Goal: Information Seeking & Learning: Find specific fact

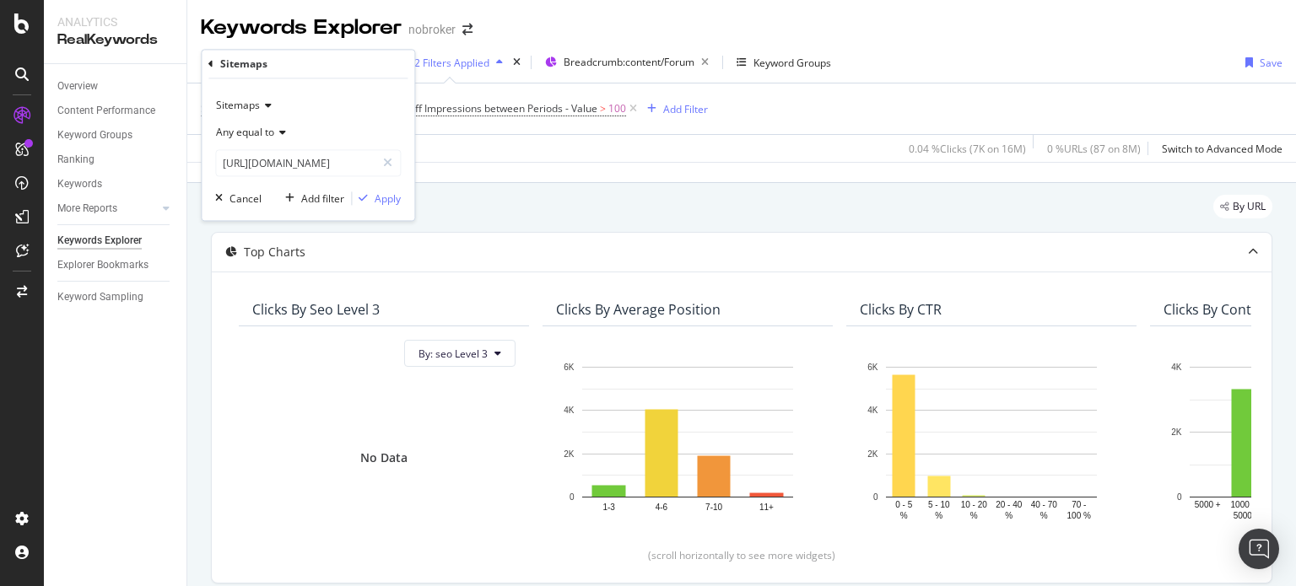
scroll to position [587, 0]
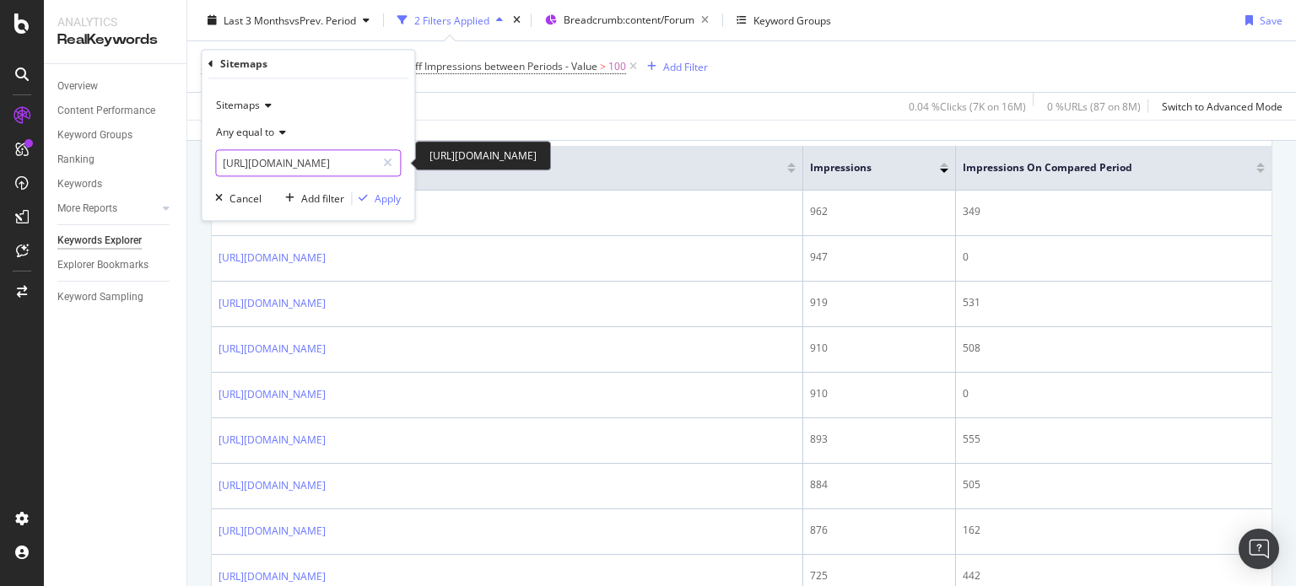
click at [344, 161] on input "[URL][DOMAIN_NAME]" at bounding box center [295, 163] width 159 height 27
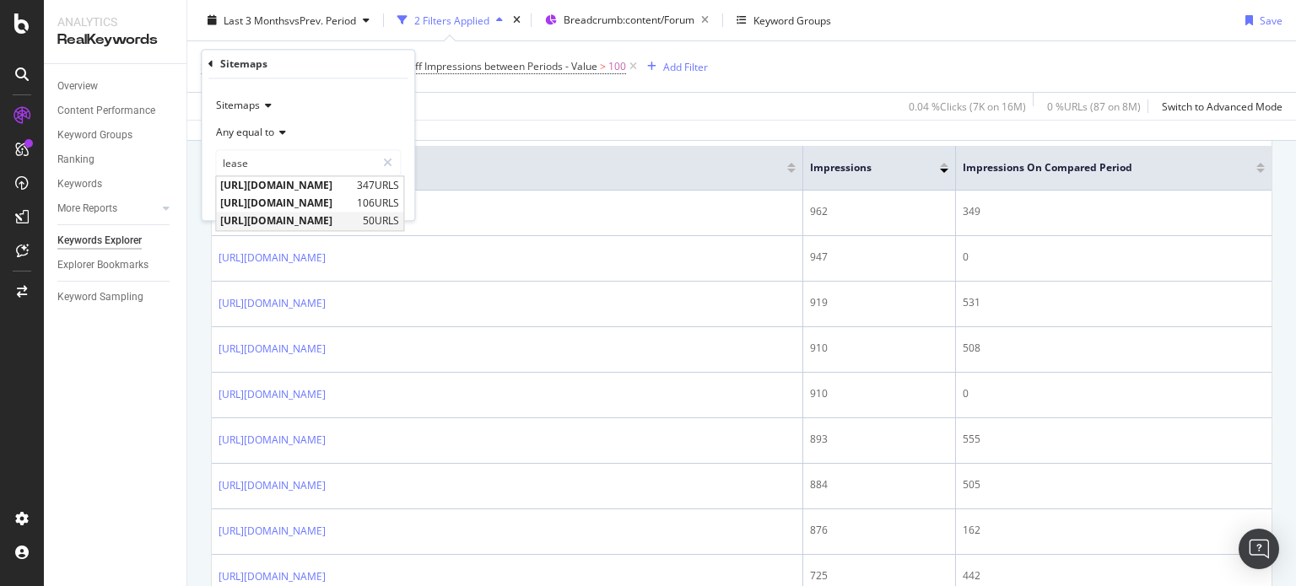
click at [358, 218] on span "[URL][DOMAIN_NAME]" at bounding box center [289, 221] width 138 height 14
type input "[URL][DOMAIN_NAME]"
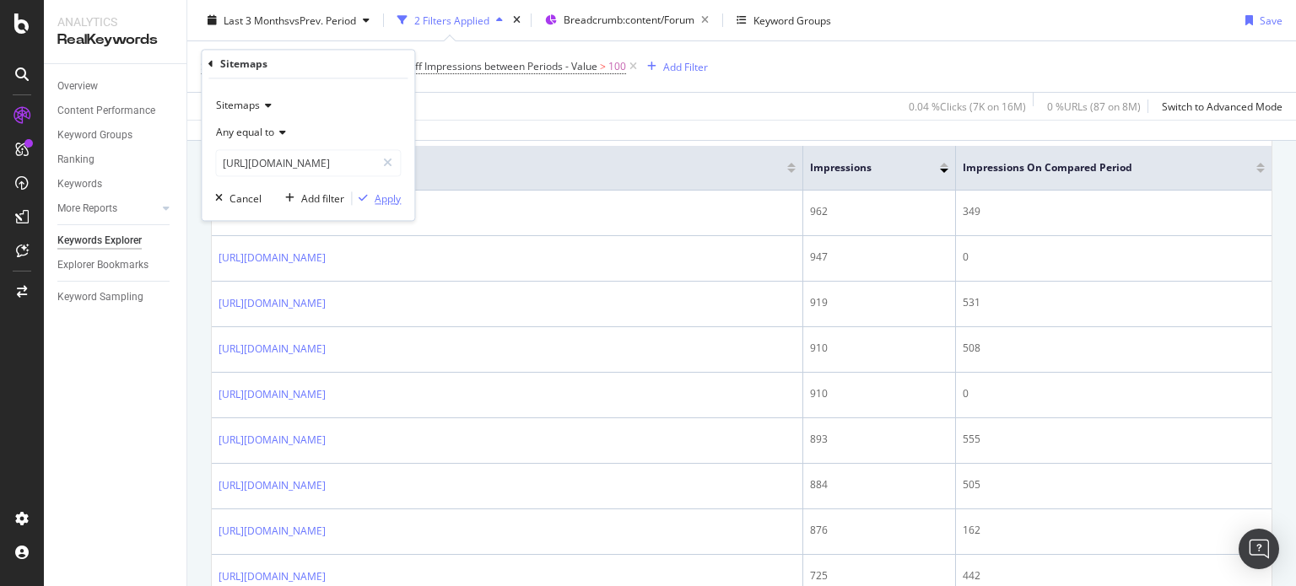
click at [382, 193] on div "Apply" at bounding box center [388, 198] width 26 height 14
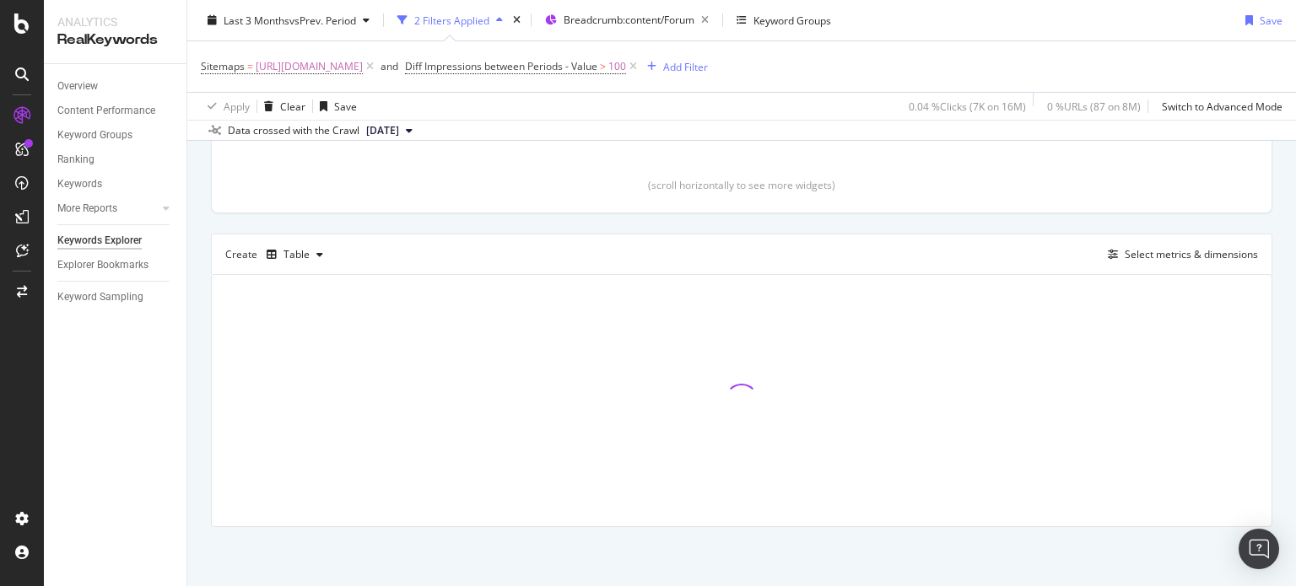
scroll to position [369, 0]
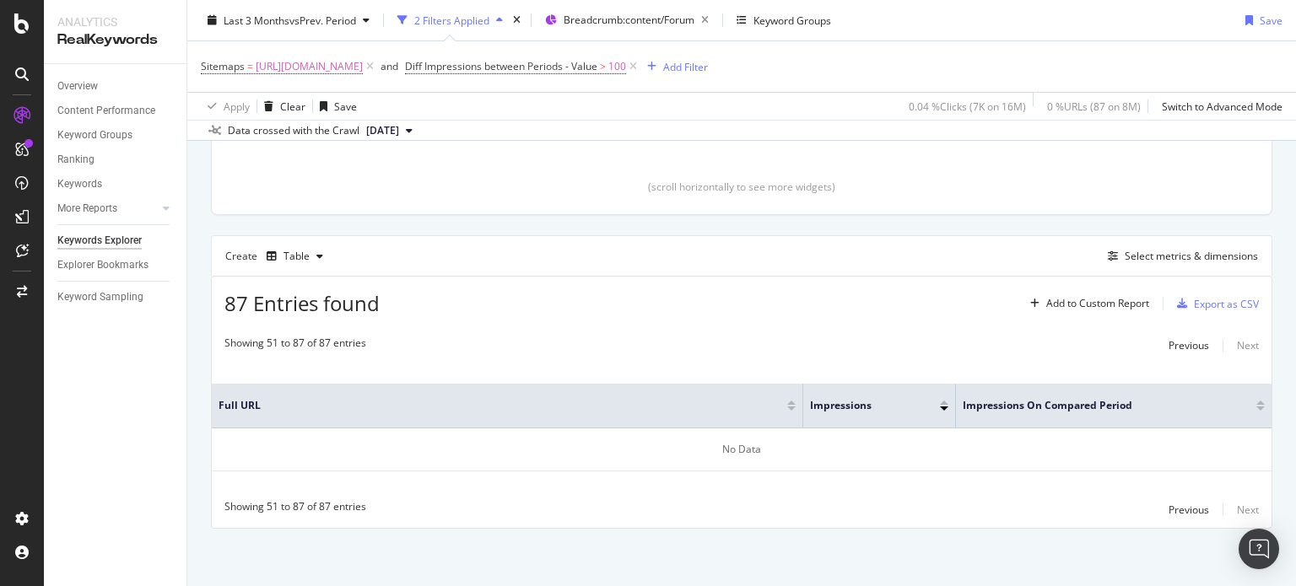
click at [1172, 364] on div "Full URL Impressions Impressions On Compared Period No Data" at bounding box center [741, 427] width 1059 height 127
click at [1174, 348] on div "Previous" at bounding box center [1188, 345] width 40 height 14
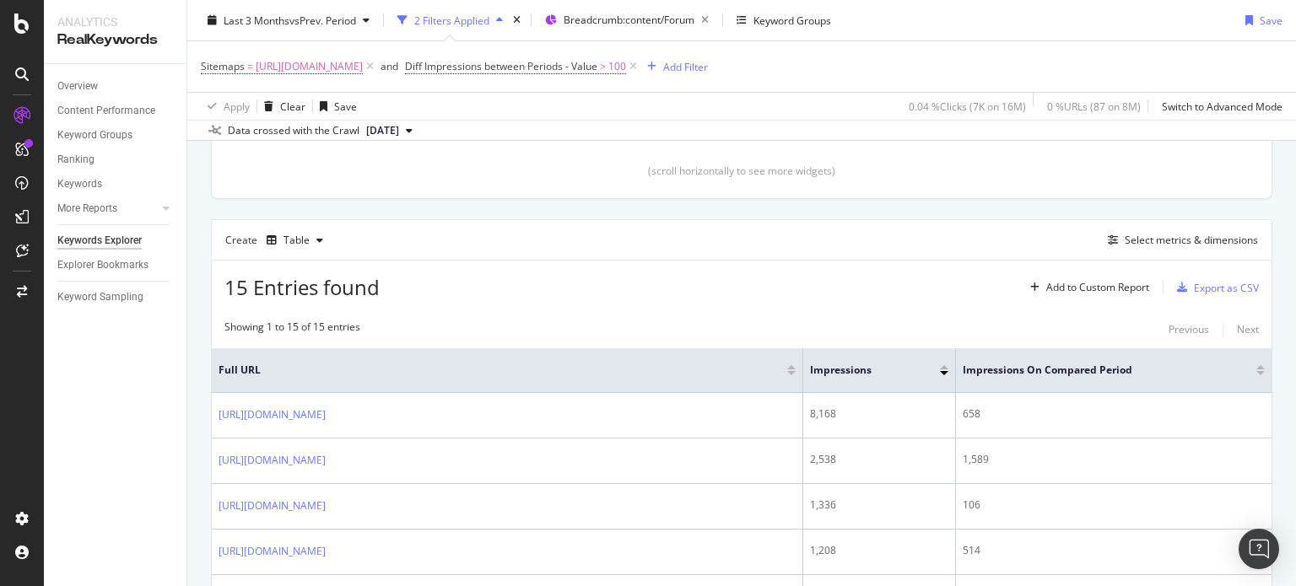
scroll to position [388, 0]
click at [1295, 191] on div "Keywords Explorer nobroker Last 3 Months vs Prev. Period 2 Filters Applied Brea…" at bounding box center [741, 293] width 1108 height 586
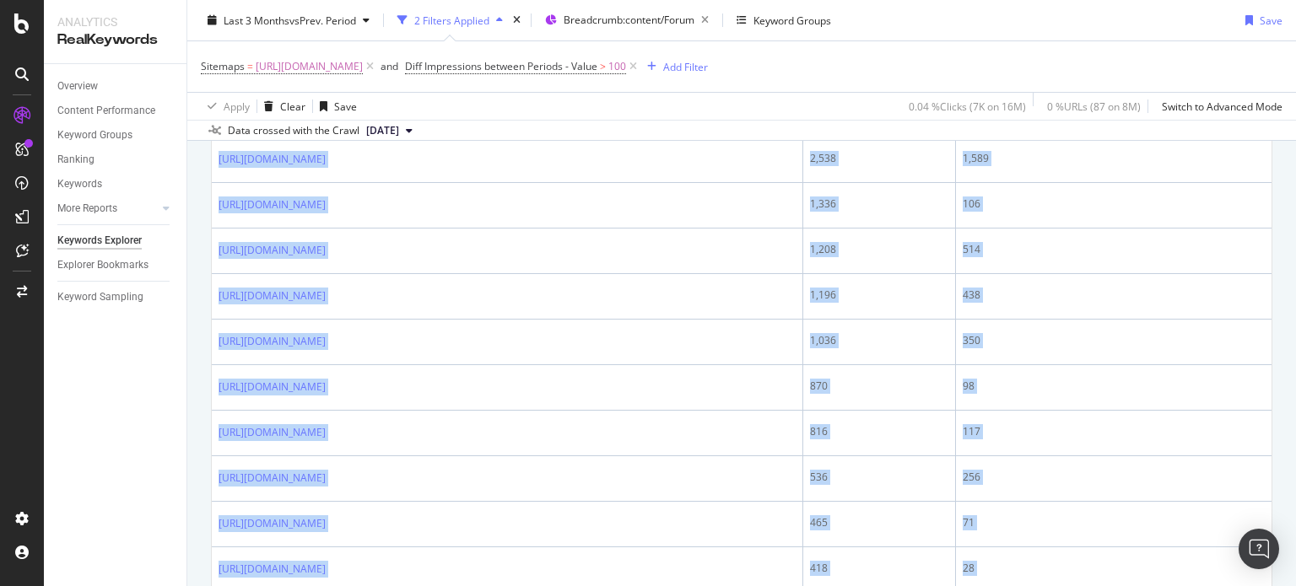
scroll to position [967, 0]
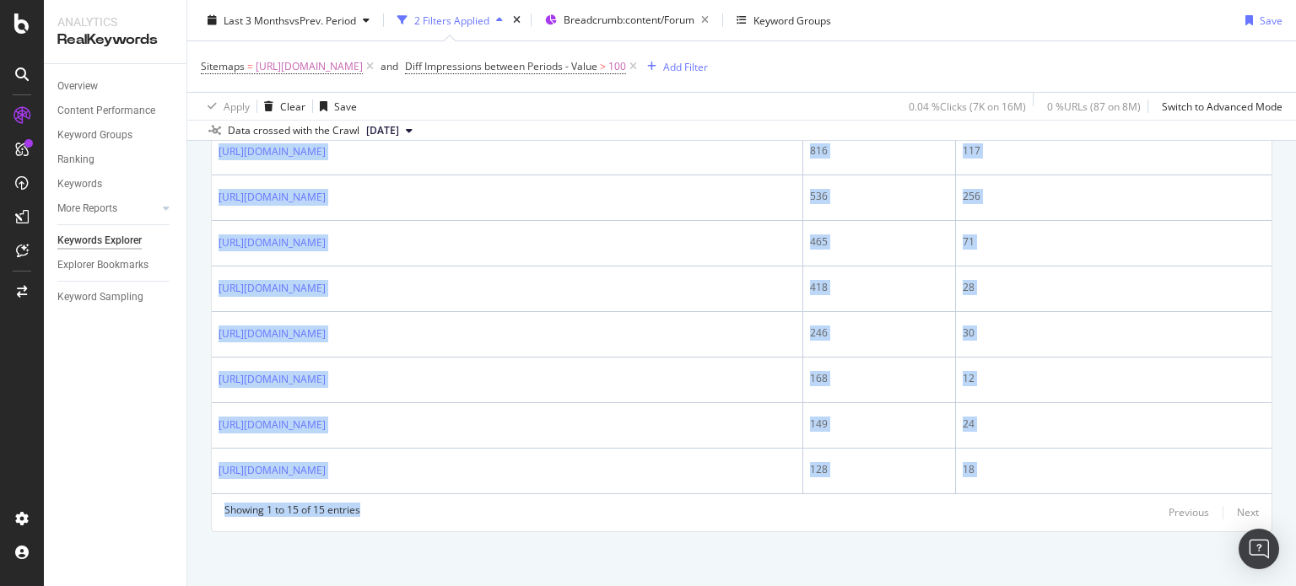
drag, startPoint x: 223, startPoint y: 393, endPoint x: 698, endPoint y: 626, distance: 528.9
click at [698, 585] on html "Analytics RealKeywords Overview Content Performance Keyword Groups Ranking Keyw…" at bounding box center [648, 293] width 1296 height 586
copy div "ttps://[DOMAIN_NAME][URL] 8,168 658 [URL][DOMAIN_NAME] 2,538 1,589 [URL][DOMAIN…"
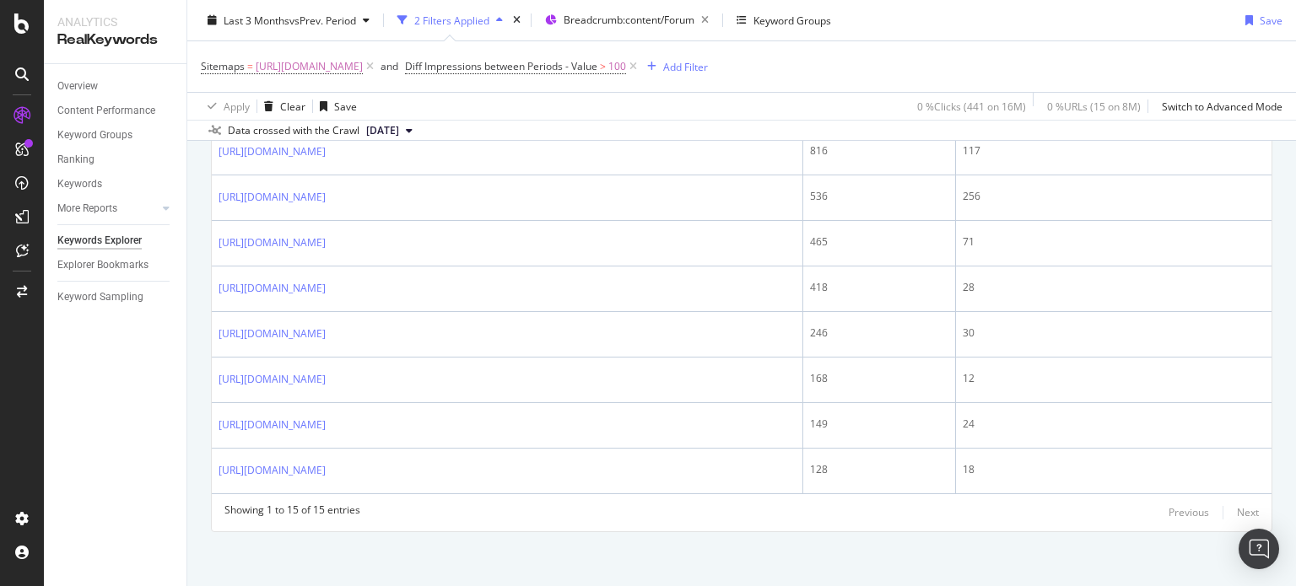
click at [648, 110] on div "Apply Clear Save 0 % Clicks ( 441 on 16M ) 0 % URLs ( 15 on 8M ) Switch to Adva…" at bounding box center [741, 106] width 1108 height 28
click at [363, 60] on span "[URL][DOMAIN_NAME]" at bounding box center [309, 67] width 107 height 24
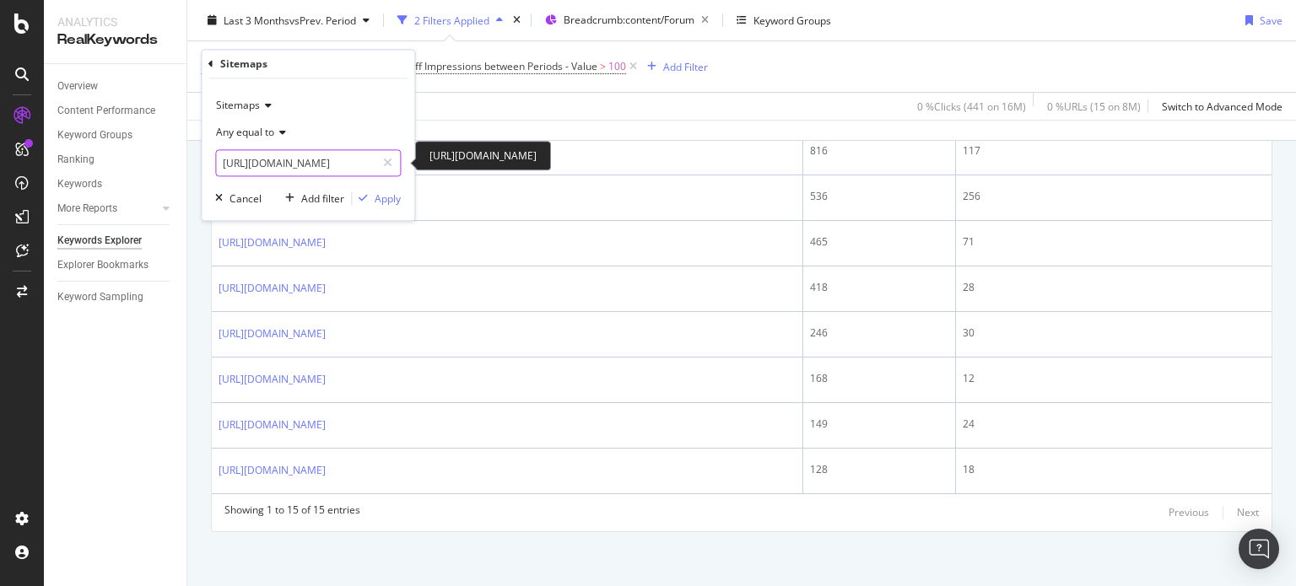
click at [361, 161] on input "[URL][DOMAIN_NAME]" at bounding box center [295, 163] width 159 height 27
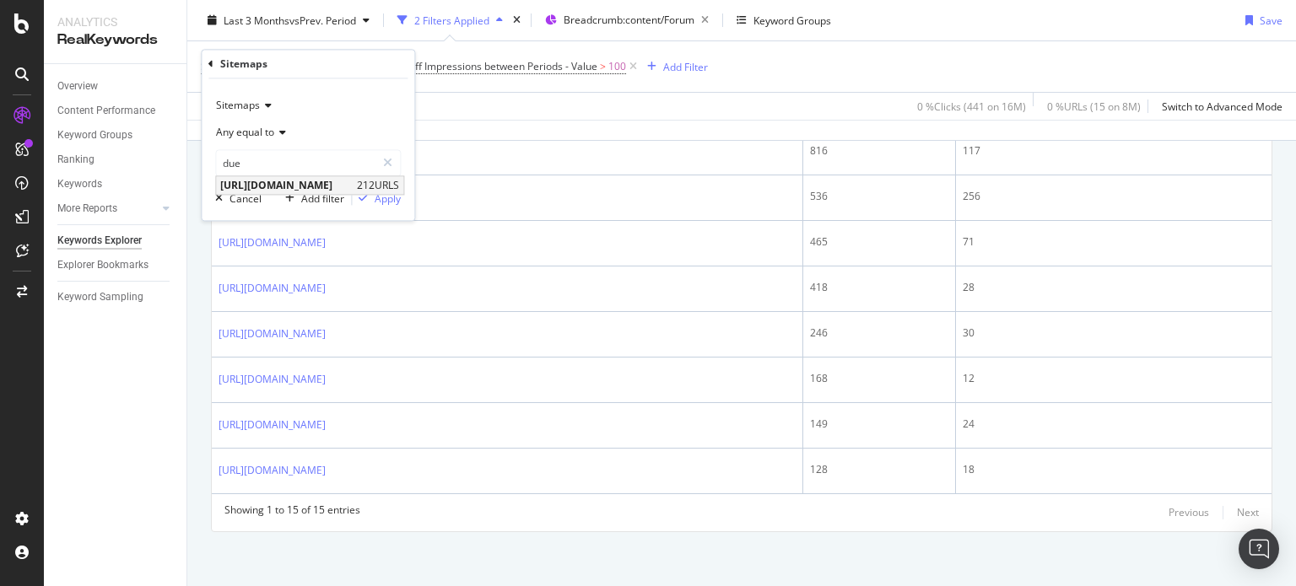
click at [353, 182] on span "[URL][DOMAIN_NAME]" at bounding box center [286, 186] width 132 height 14
type input "[URL][DOMAIN_NAME]"
click at [385, 205] on div "Apply" at bounding box center [376, 198] width 49 height 15
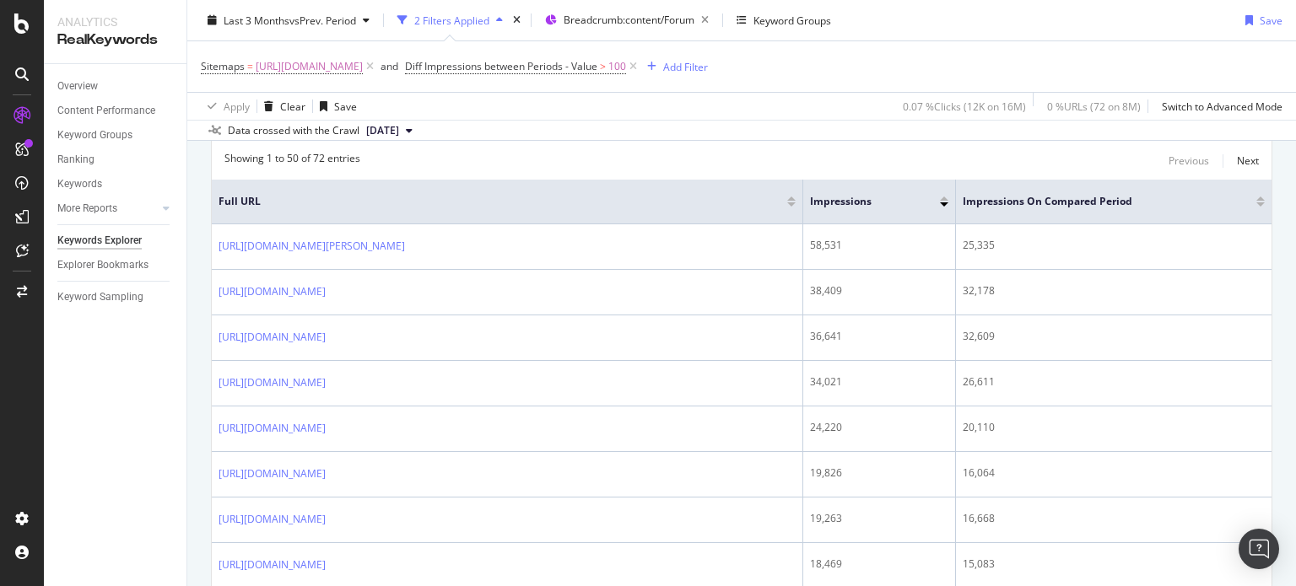
scroll to position [549, 0]
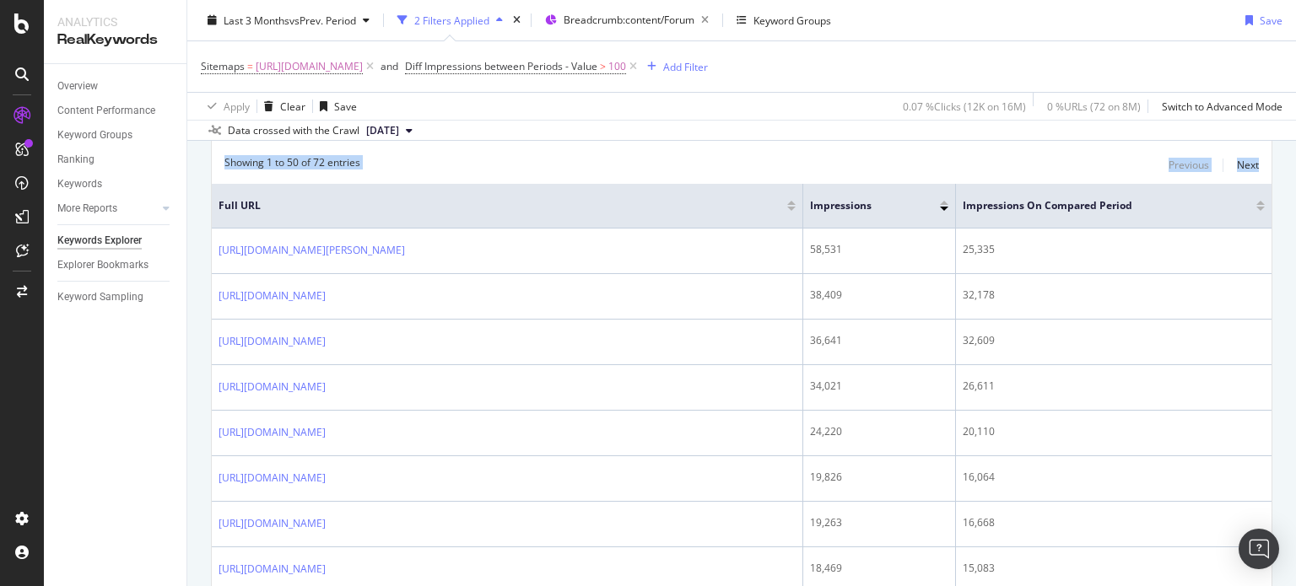
drag, startPoint x: 1295, startPoint y: 208, endPoint x: 1294, endPoint y: 137, distance: 71.7
click at [1294, 137] on div "Keywords Explorer nobroker Last 3 Months vs Prev. Period 2 Filters Applied Brea…" at bounding box center [741, 293] width 1108 height 586
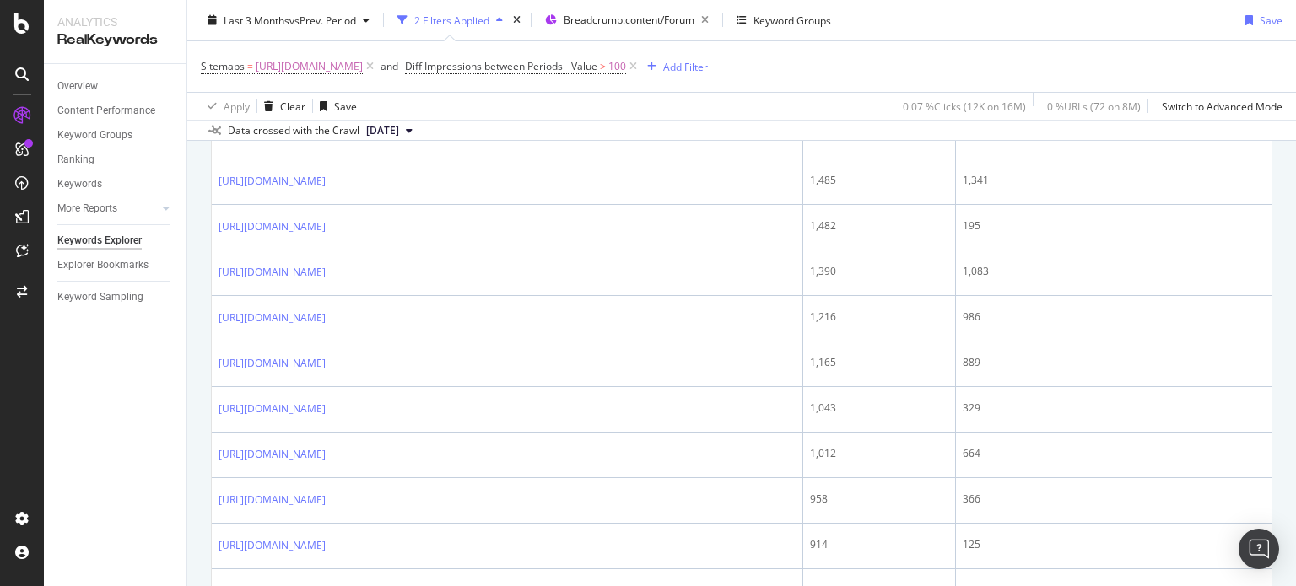
scroll to position [2603, 0]
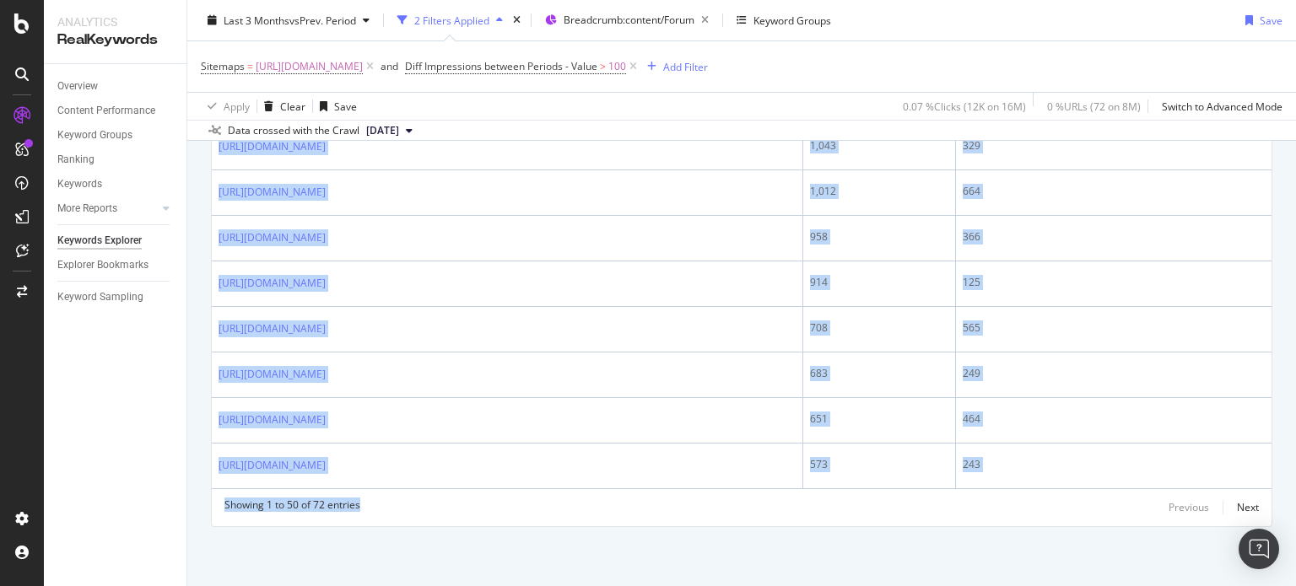
drag, startPoint x: 218, startPoint y: 235, endPoint x: 730, endPoint y: 626, distance: 643.9
click at [730, 585] on html "Analytics RealKeywords Overview Content Performance Keyword Groups Ranking Keyw…" at bounding box center [648, 293] width 1296 height 586
copy div "[URL][DOMAIN_NAME][PERSON_NAME] 58,531 25,335 [URL][DOMAIN_NAME] 38,409 32,178 …"
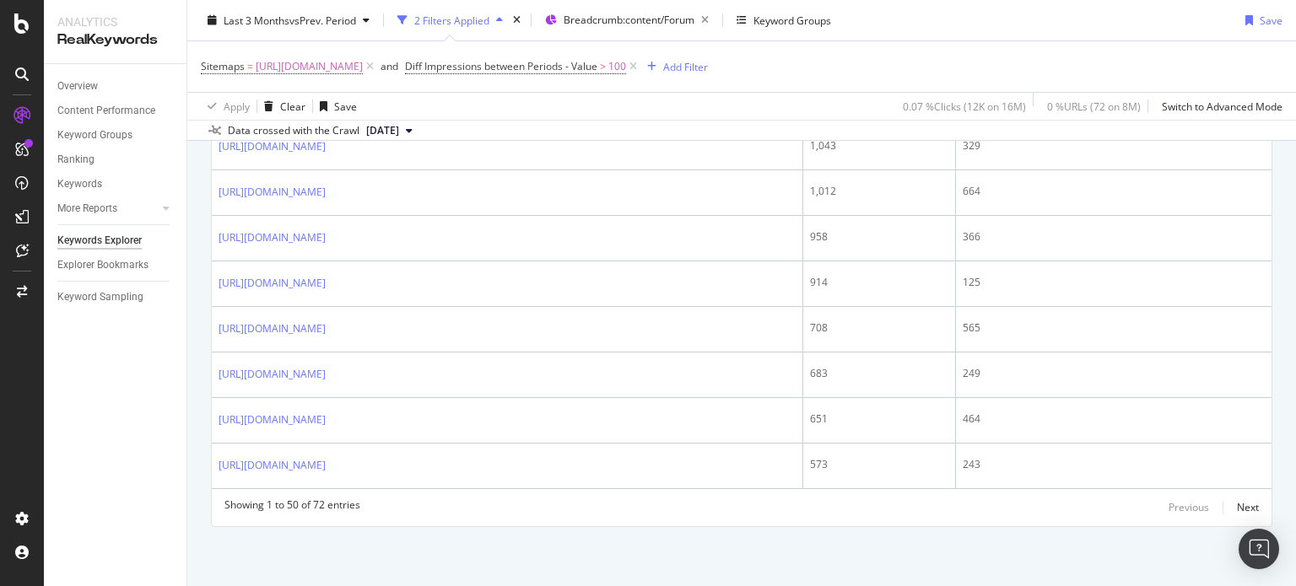
click at [1237, 510] on div "Next" at bounding box center [1248, 507] width 22 height 14
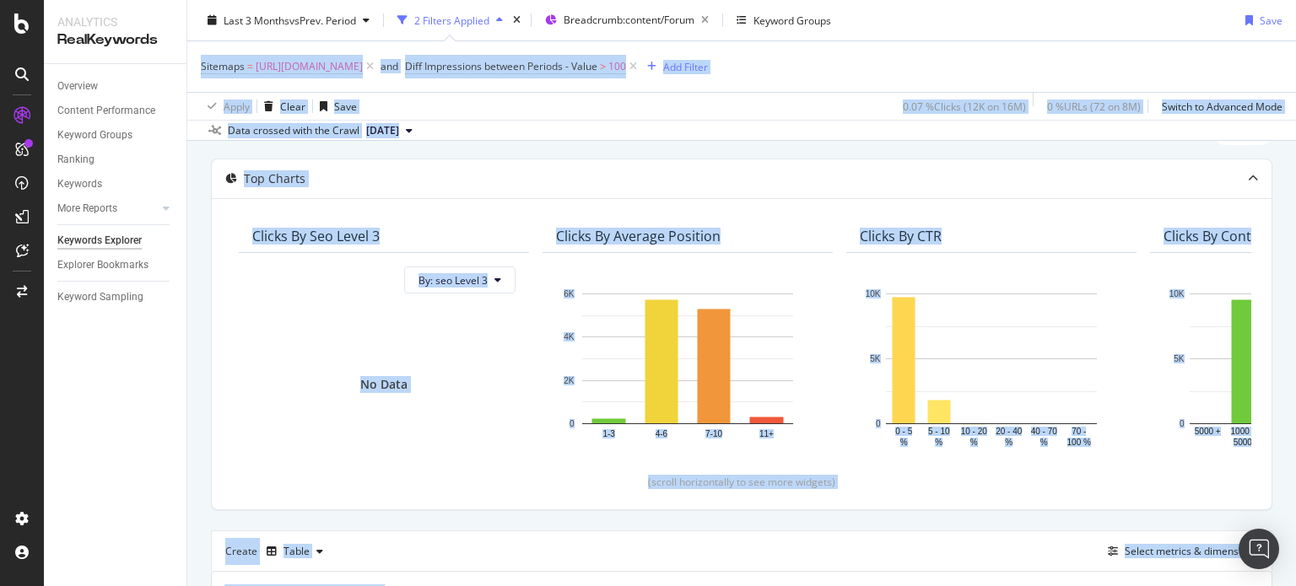
scroll to position [0, 0]
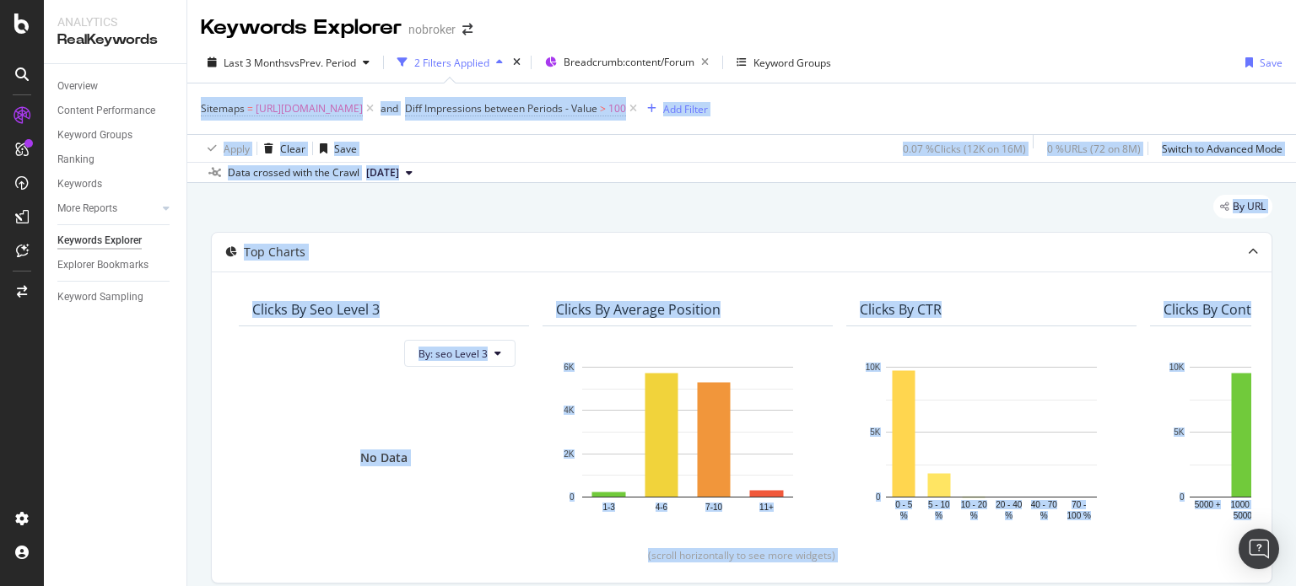
drag, startPoint x: 1295, startPoint y: 330, endPoint x: 1295, endPoint y: 67, distance: 263.2
click at [1295, 67] on div "Keywords Explorer nobroker Last 3 Months vs Prev. Period 2 Filters Applied Brea…" at bounding box center [741, 293] width 1108 height 586
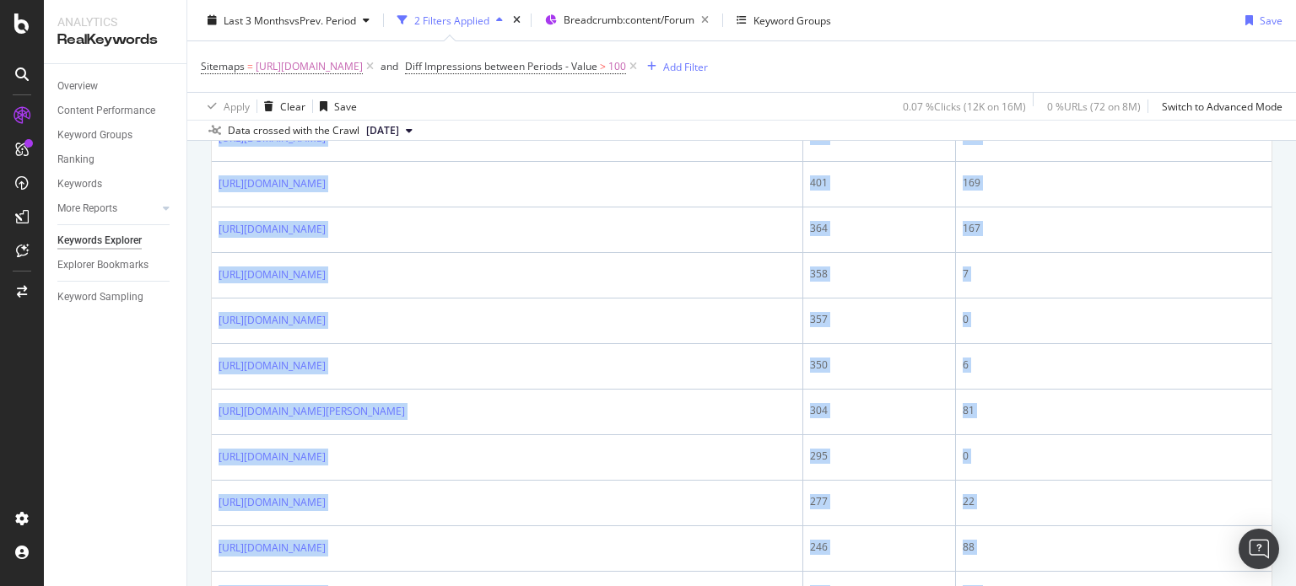
scroll to position [1318, 0]
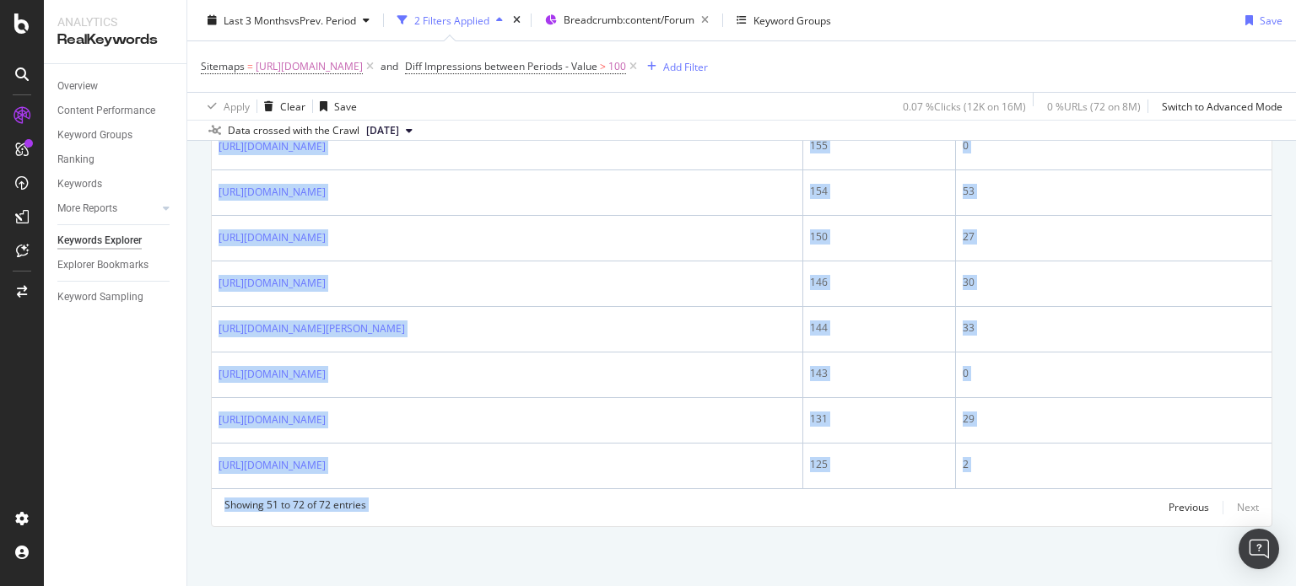
drag, startPoint x: 208, startPoint y: 256, endPoint x: 872, endPoint y: 626, distance: 759.7
click at [872, 585] on html "Analytics RealKeywords Overview Content Performance Keyword Groups Ranking Keyw…" at bounding box center [648, 293] width 1296 height 586
copy div "Full URL Impressions Impressions On Compared Period [URL][DOMAIN_NAME] 525 58 […"
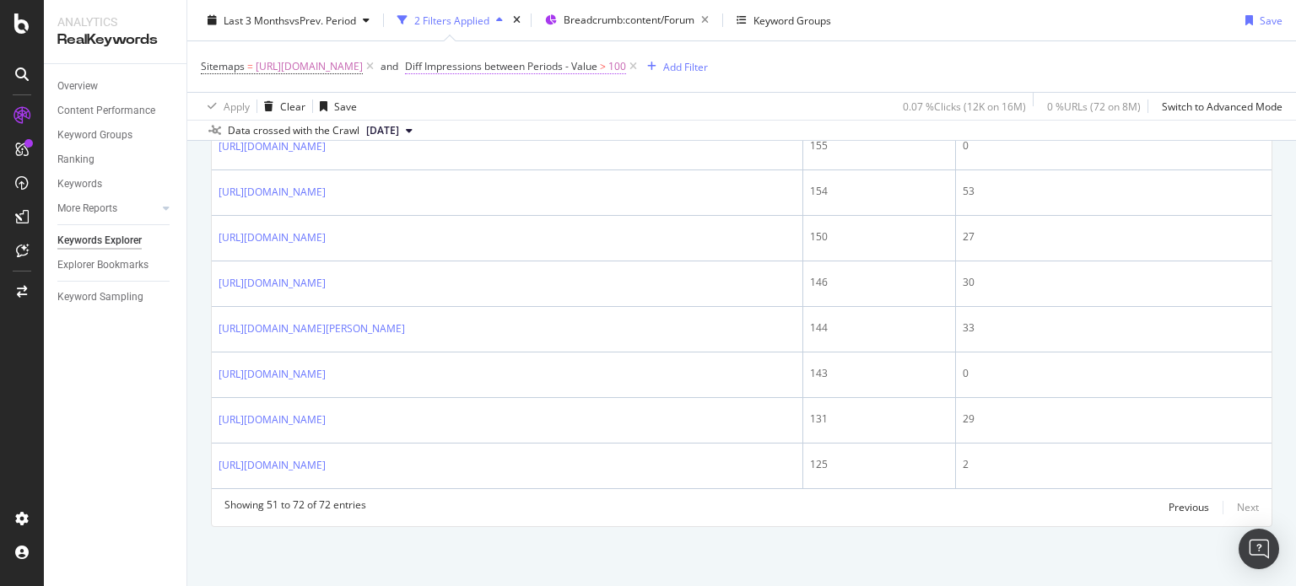
click at [597, 65] on span "Diff Impressions between Periods - Value" at bounding box center [501, 66] width 192 height 14
click at [679, 185] on input "100" at bounding box center [730, 194] width 186 height 27
type input "1"
click at [665, 161] on span "Greater than" at bounding box center [668, 163] width 61 height 14
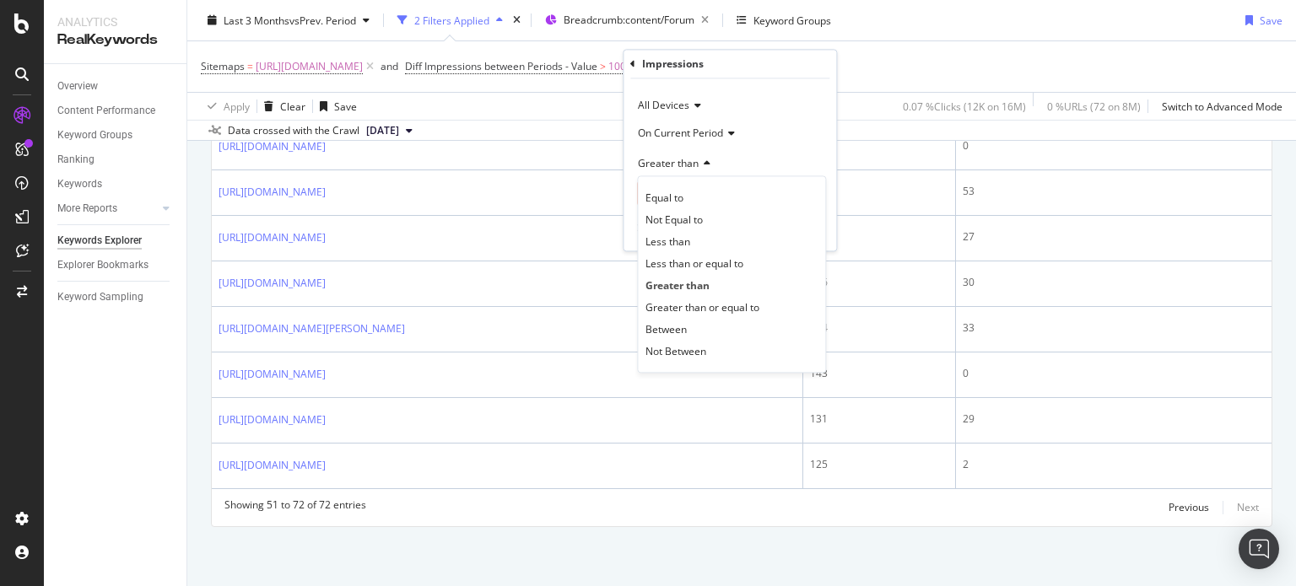
click at [874, 33] on div "Last 3 Months vs Prev. Period 2 Filters Applied Breadcrumb: content/Forum Keywo…" at bounding box center [741, 24] width 1108 height 34
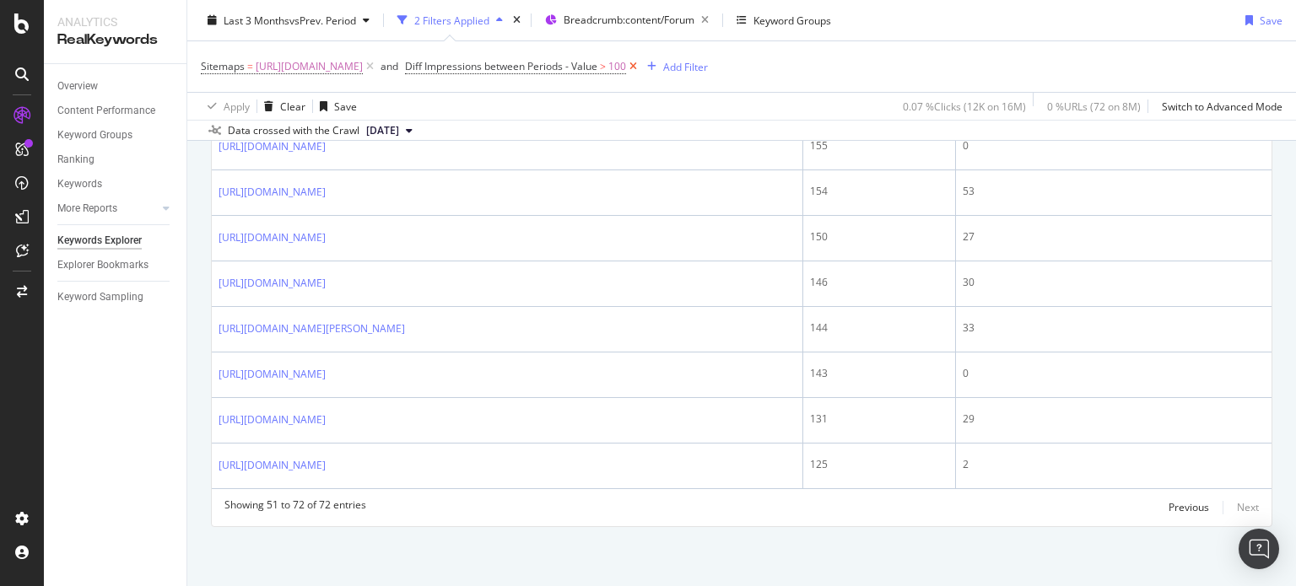
click at [640, 63] on icon at bounding box center [633, 66] width 14 height 17
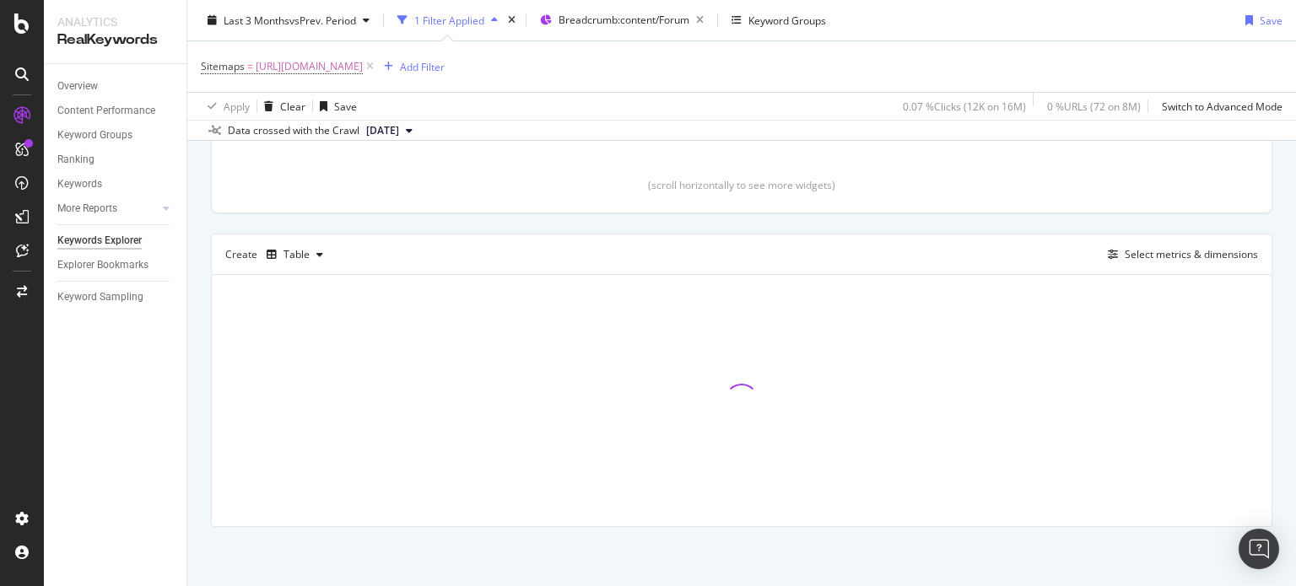
scroll to position [369, 0]
click at [445, 68] on div "Add Filter" at bounding box center [422, 66] width 45 height 14
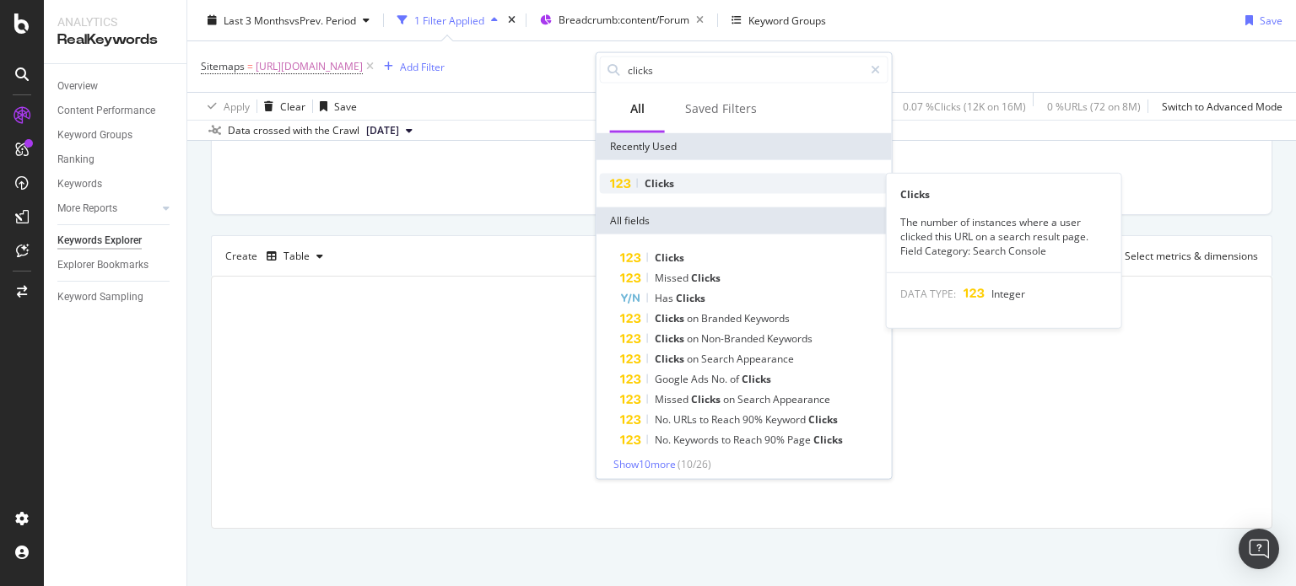
type input "clicks"
click at [660, 180] on span "Clicks" at bounding box center [659, 183] width 30 height 14
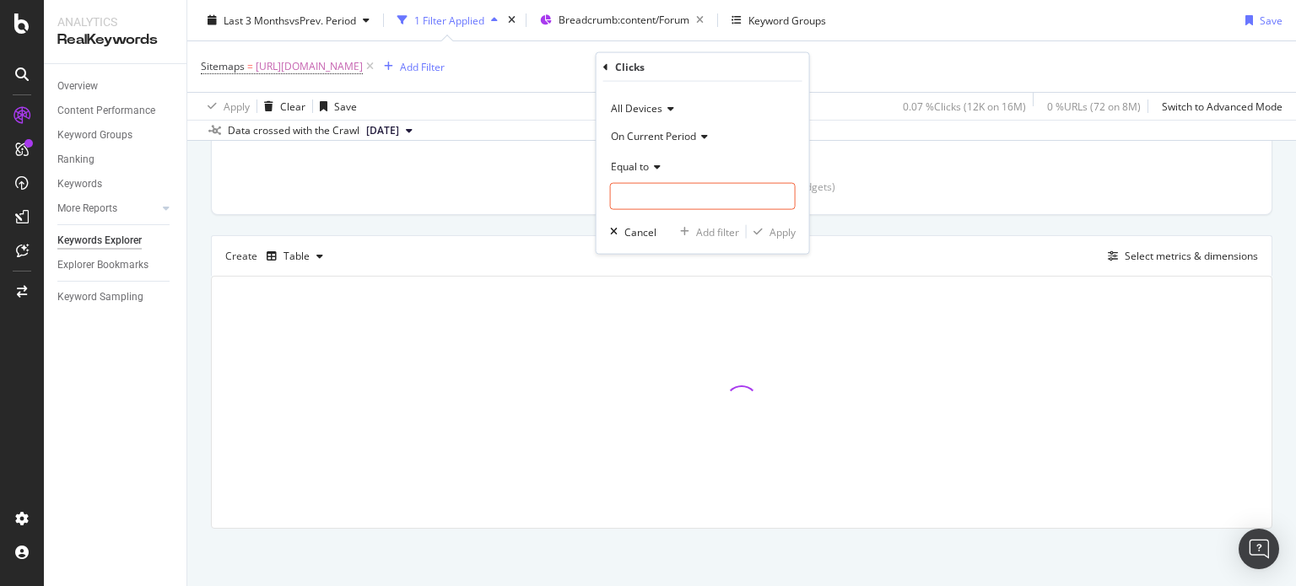
click at [632, 166] on span "Equal to" at bounding box center [630, 166] width 38 height 14
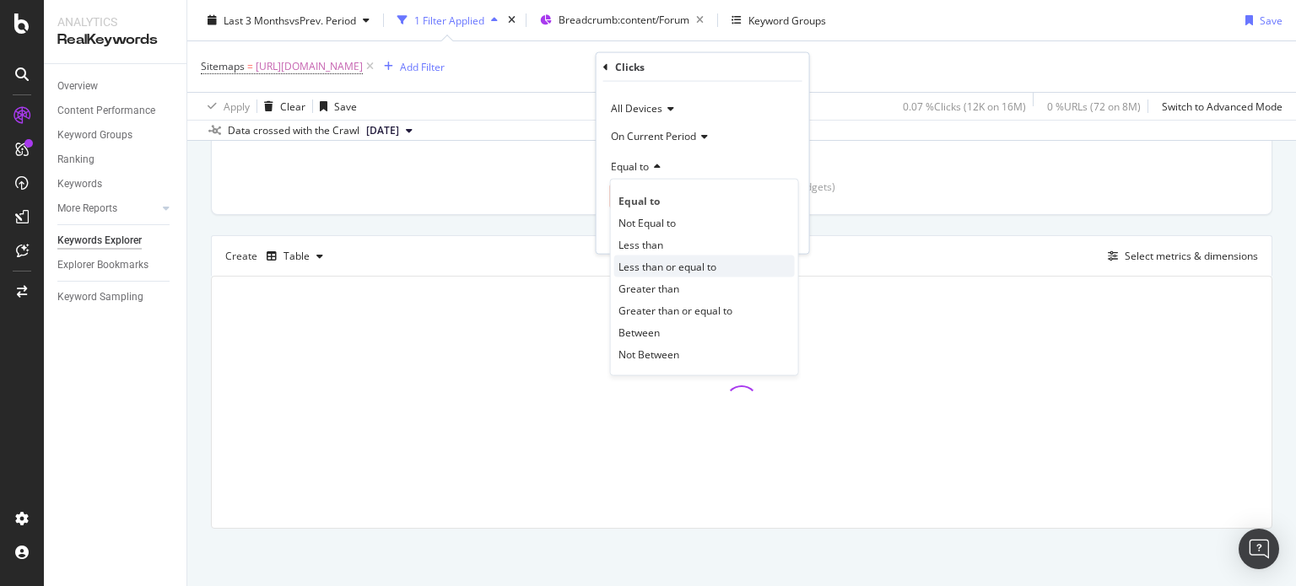
click at [653, 265] on span "Less than or equal to" at bounding box center [667, 266] width 98 height 14
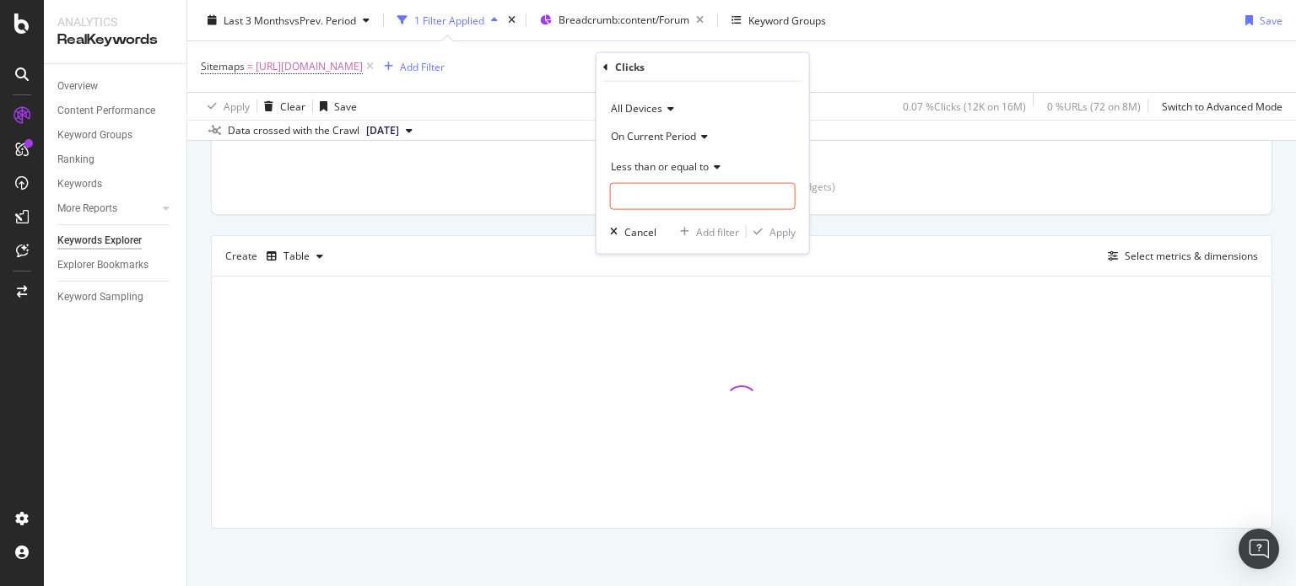
click at [657, 171] on span "Less than or equal to" at bounding box center [660, 166] width 98 height 14
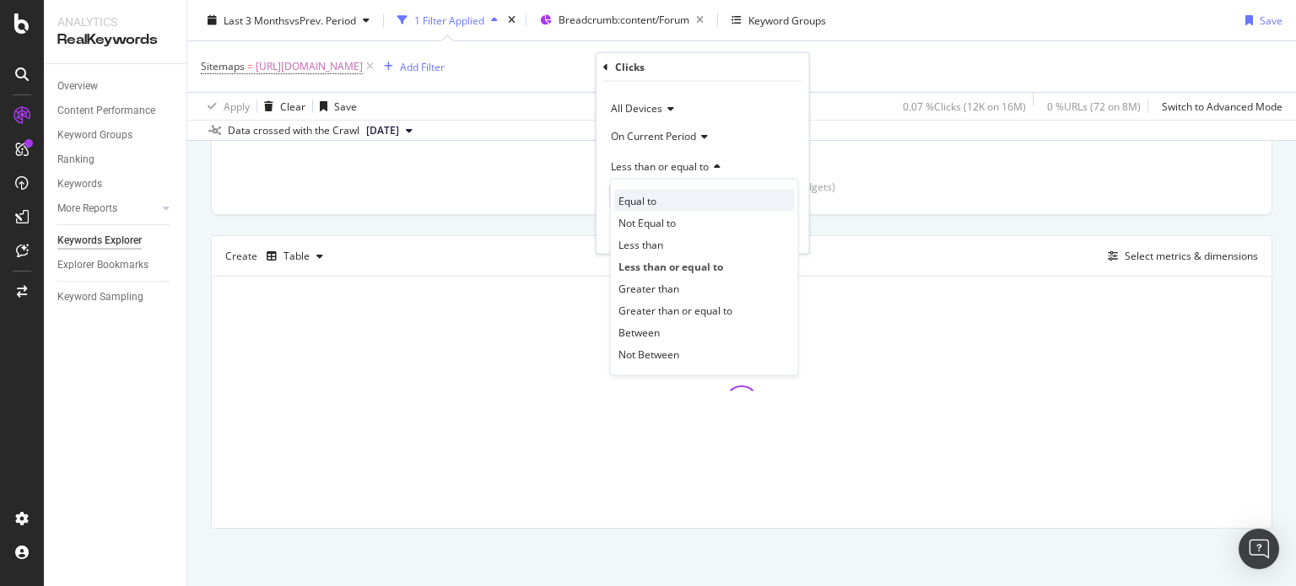
click at [653, 198] on span "Equal to" at bounding box center [637, 200] width 38 height 14
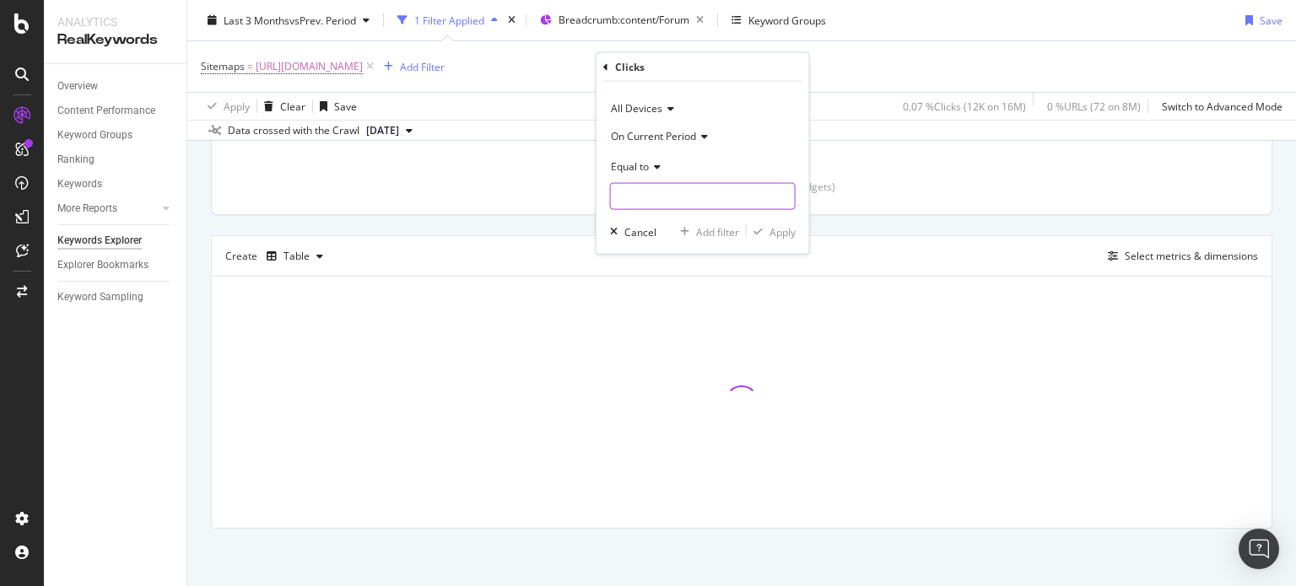
click at [640, 194] on input "number" at bounding box center [703, 196] width 186 height 27
type input "0"
click at [765, 227] on div "button" at bounding box center [757, 232] width 23 height 10
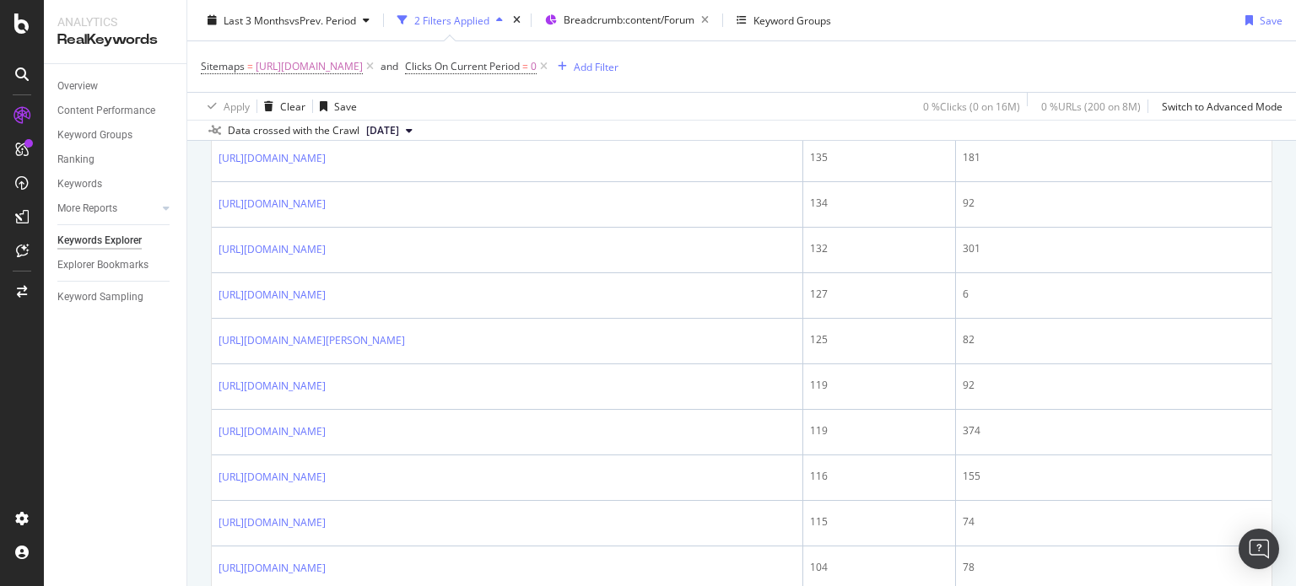
scroll to position [2247, 0]
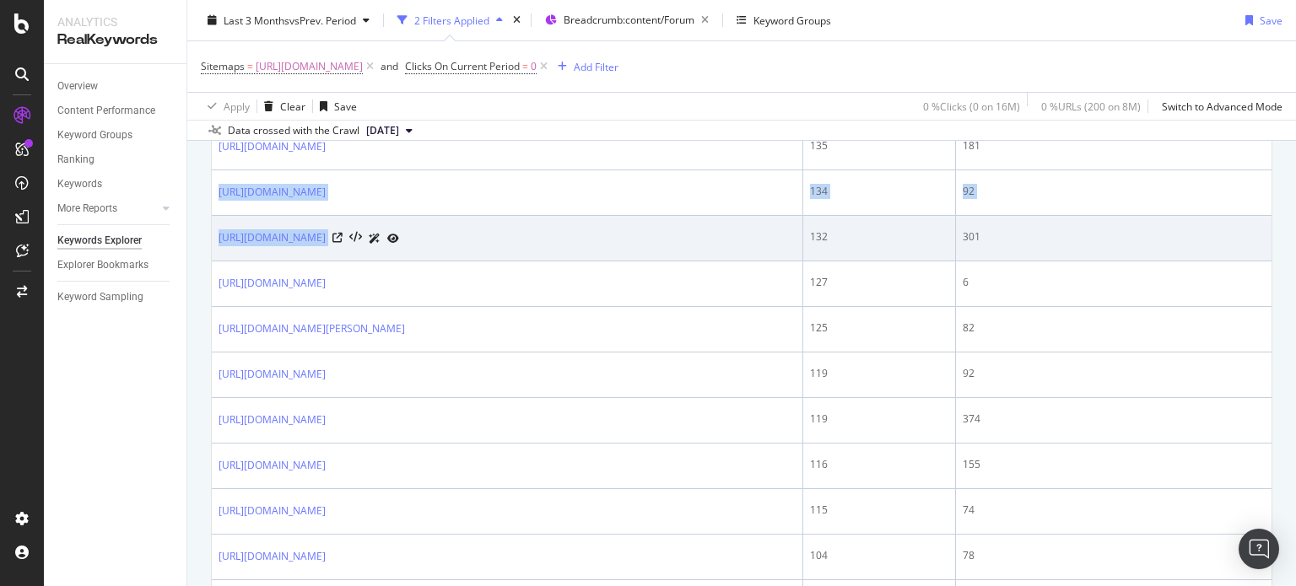
drag, startPoint x: 216, startPoint y: 249, endPoint x: 597, endPoint y: 308, distance: 385.8
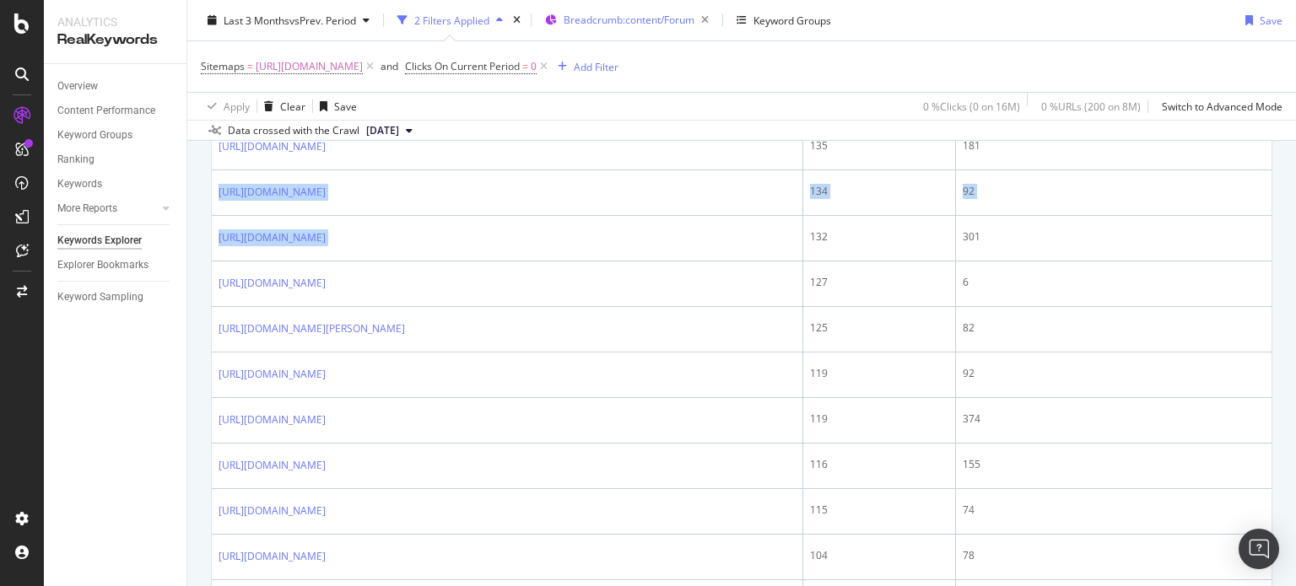
copy tbody "[URL][DOMAIN_NAME] 134 92 [URL][DOMAIN_NAME]"
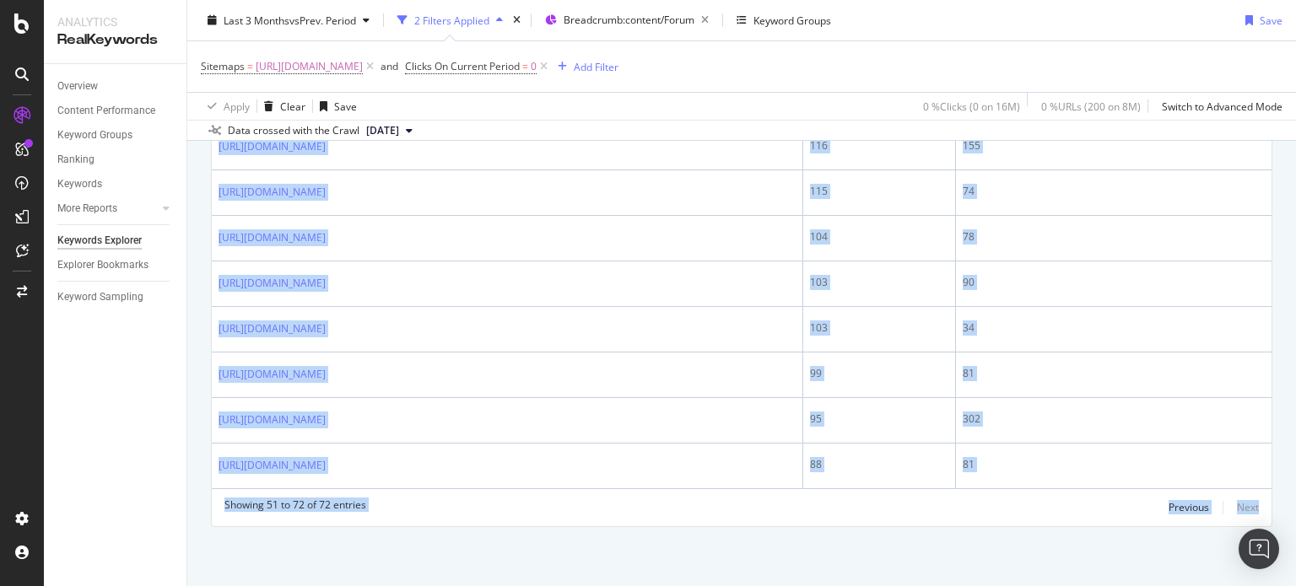
drag, startPoint x: 1295, startPoint y: 470, endPoint x: 1295, endPoint y: 583, distance: 113.0
click at [1295, 583] on div "Keywords Explorer nobroker Last 3 Months vs Prev. Period 2 Filters Applied Brea…" at bounding box center [741, 293] width 1108 height 586
drag, startPoint x: 1295, startPoint y: 510, endPoint x: 1295, endPoint y: 141, distance: 369.4
click at [1295, 141] on div "Keywords Explorer nobroker Last 3 Months vs Prev. Period 2 Filters Applied Brea…" at bounding box center [741, 293] width 1108 height 586
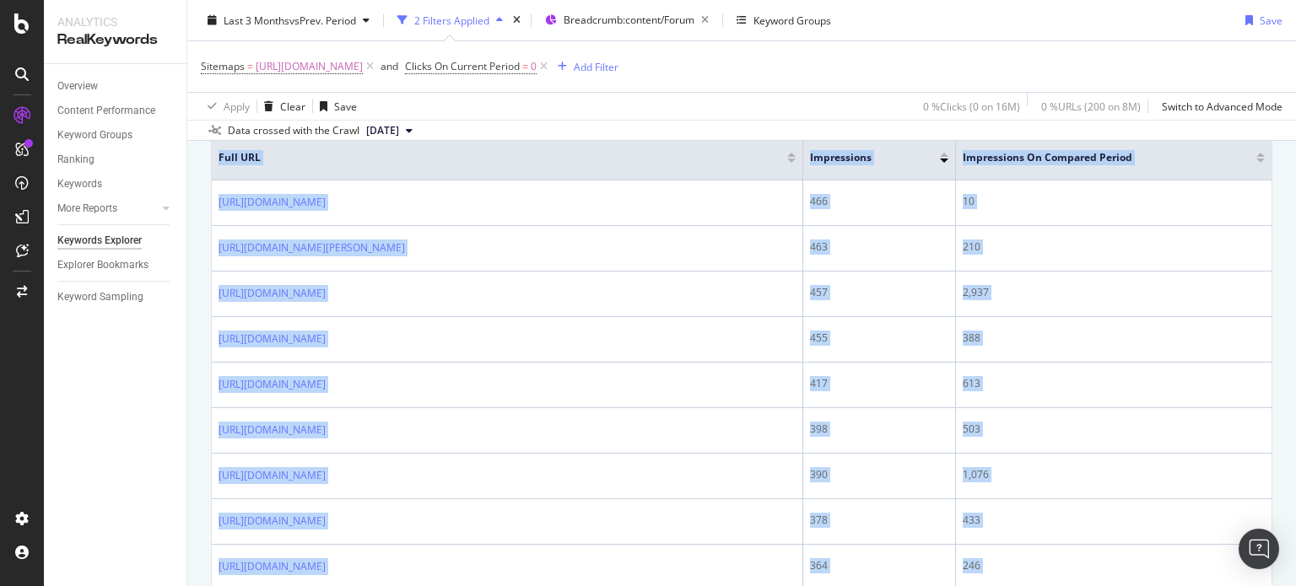
scroll to position [547, 0]
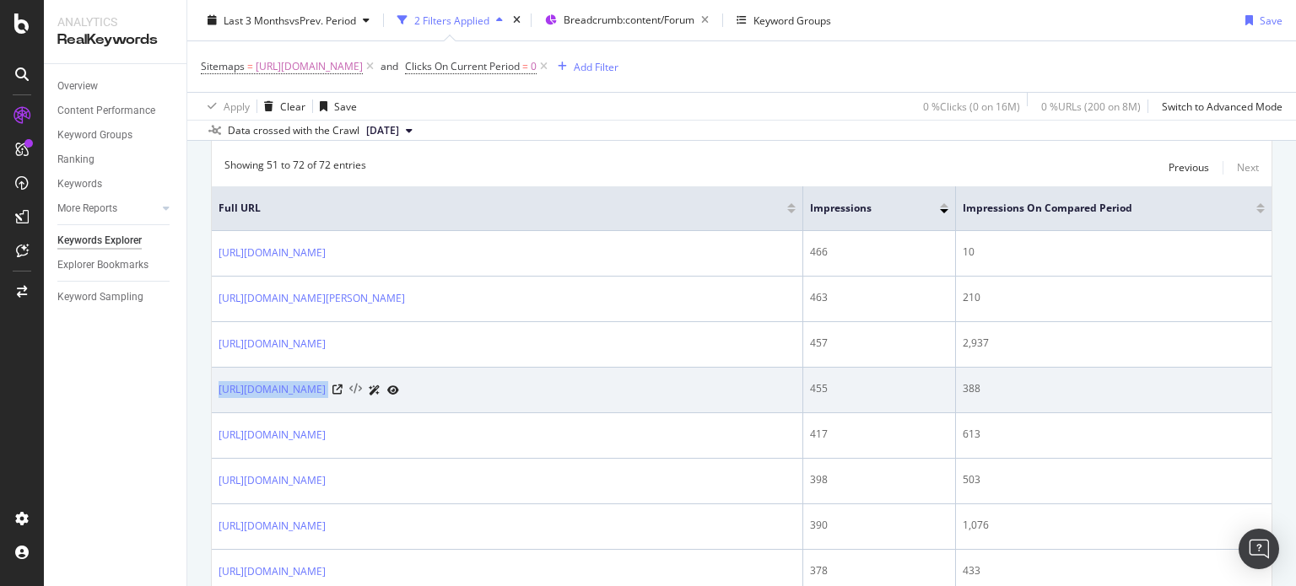
drag, startPoint x: 216, startPoint y: 373, endPoint x: 684, endPoint y: 381, distance: 468.2
click at [684, 381] on td "[URL][DOMAIN_NAME]" at bounding box center [507, 391] width 591 height 46
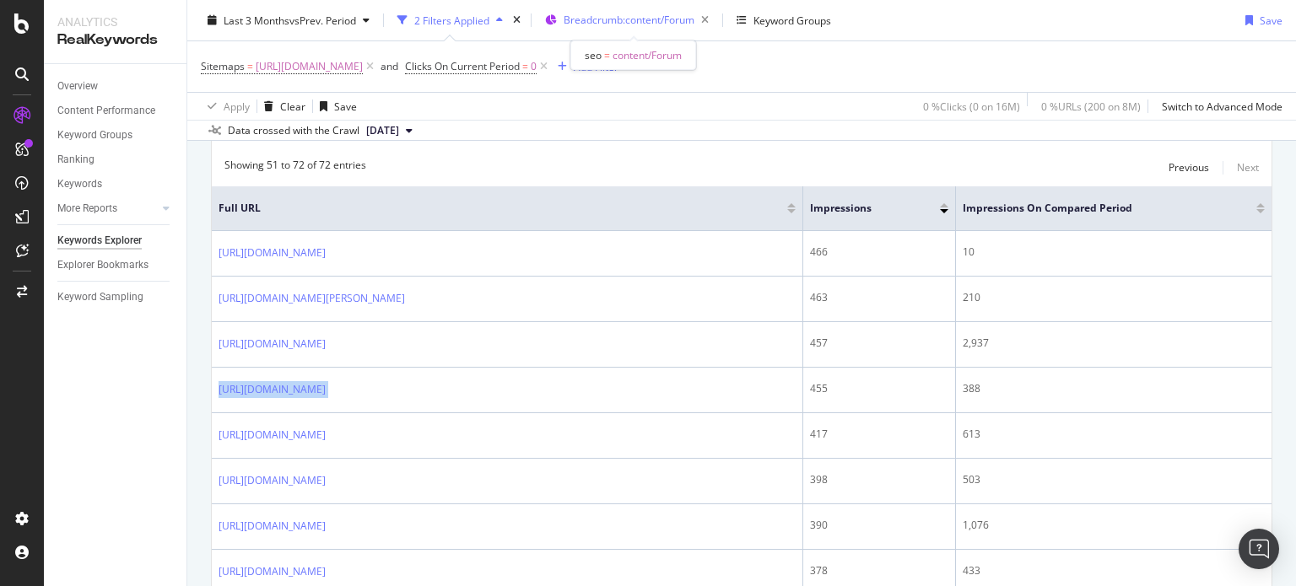
copy div "[URL][DOMAIN_NAME]"
